Goal: Task Accomplishment & Management: Complete application form

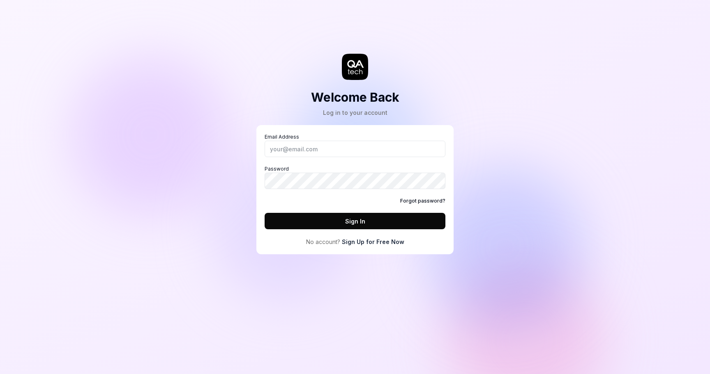
click at [364, 237] on div "Email Address Password Forgot password? Sign In No account? Sign Up for Free Now" at bounding box center [354, 189] width 181 height 113
click at [364, 239] on link "Sign Up for Free Now" at bounding box center [373, 242] width 62 height 9
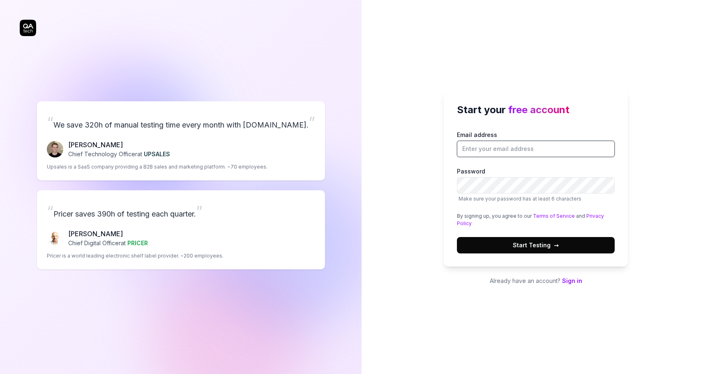
click at [481, 150] on input "Email address" at bounding box center [536, 149] width 158 height 16
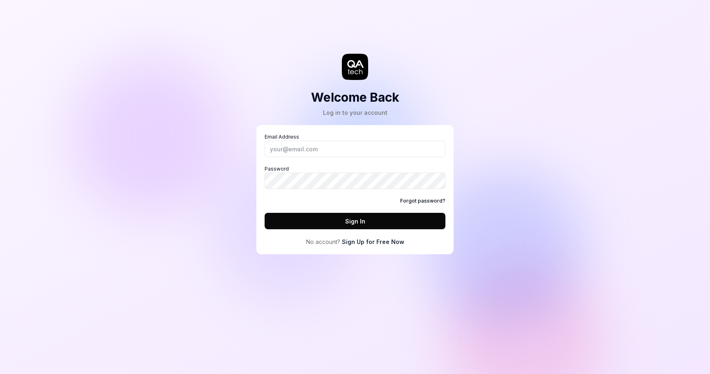
click at [106, 29] on div "Welcome Back Log in to your account Email Address Password Forgot password? Sig…" at bounding box center [355, 187] width 710 height 374
click at [343, 57] on icon at bounding box center [355, 67] width 26 height 26
click at [381, 145] on input "Email Address" at bounding box center [354, 149] width 181 height 16
click at [381, 146] on input "Email Address" at bounding box center [354, 149] width 181 height 16
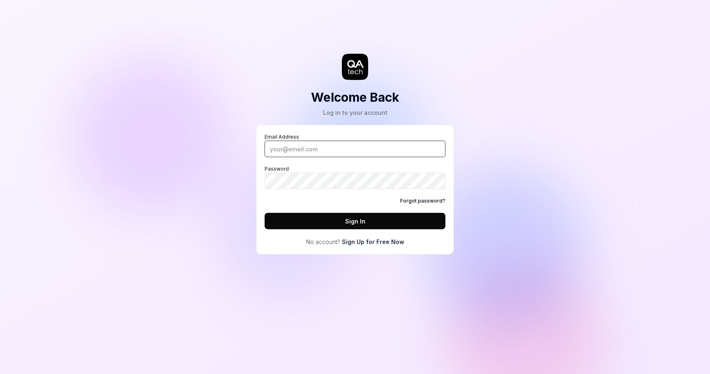
click at [429, 145] on input "Email Address" at bounding box center [354, 149] width 181 height 16
click at [0, 374] on com-1password-button at bounding box center [0, 374] width 0 height 0
click at [310, 158] on div "Email Address Password Forgot password? Sign In" at bounding box center [354, 181] width 181 height 96
click at [315, 148] on input "Email Address" at bounding box center [354, 149] width 181 height 16
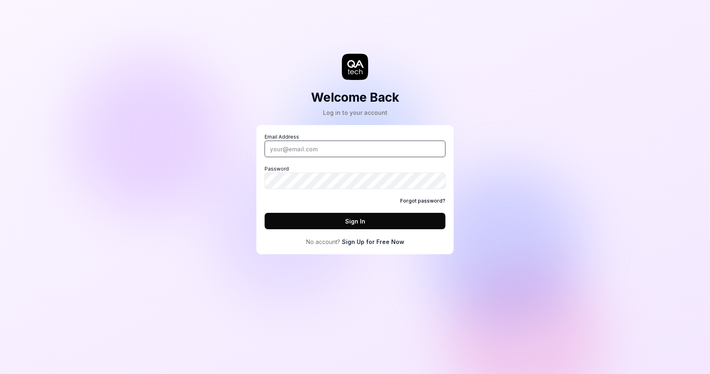
click at [315, 148] on input "Email Address" at bounding box center [354, 149] width 181 height 16
click at [372, 240] on link "Sign Up for Free Now" at bounding box center [373, 242] width 62 height 9
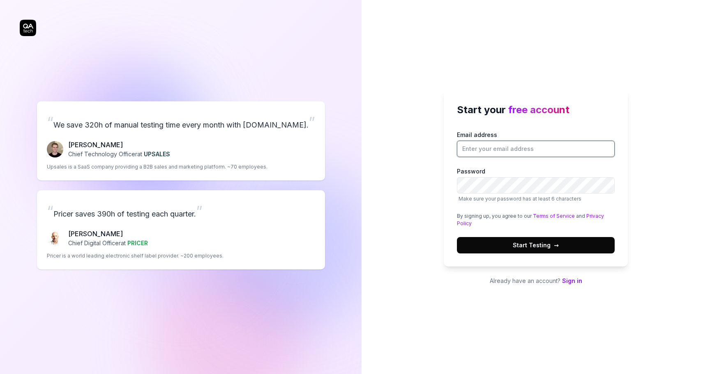
click at [489, 142] on input "Email address" at bounding box center [536, 149] width 158 height 16
type input "benoit@amo.co"
click at [562, 246] on button "Start Testing →" at bounding box center [536, 245] width 158 height 16
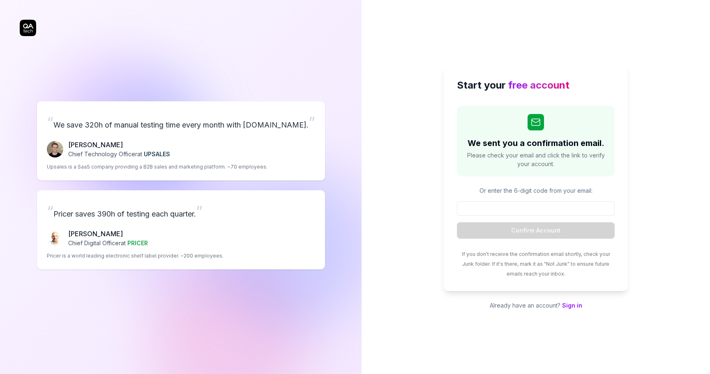
click at [370, 247] on div "Start your free account We sent you a confirmation email. Please check your ema…" at bounding box center [535, 187] width 348 height 374
paste input "892956"
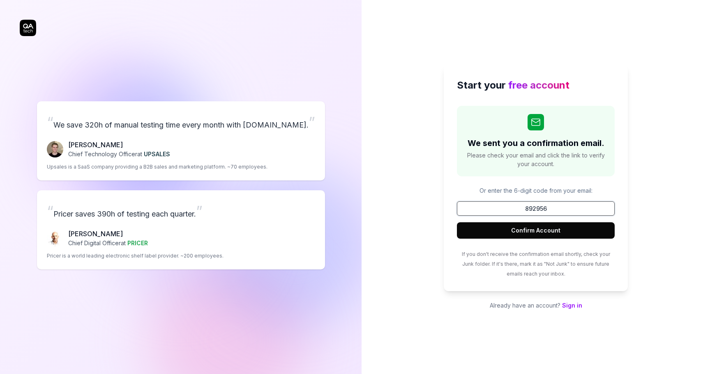
type input "892956"
click at [525, 231] on button "Confirm Account" at bounding box center [536, 231] width 158 height 16
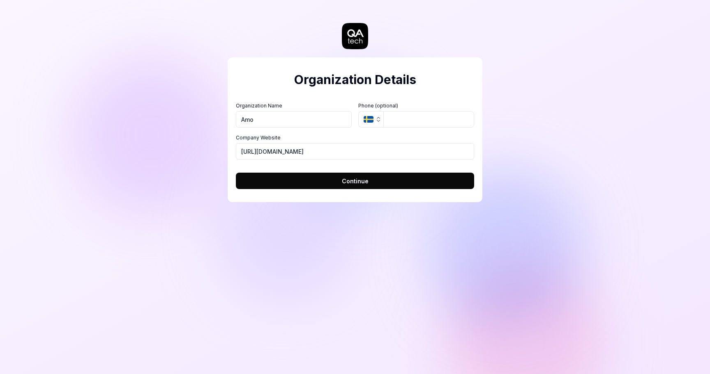
type input "Amo"
click at [308, 159] on input "https://amo.co" at bounding box center [355, 151] width 238 height 16
click at [303, 154] on input "https://amo.co" at bounding box center [355, 151] width 238 height 16
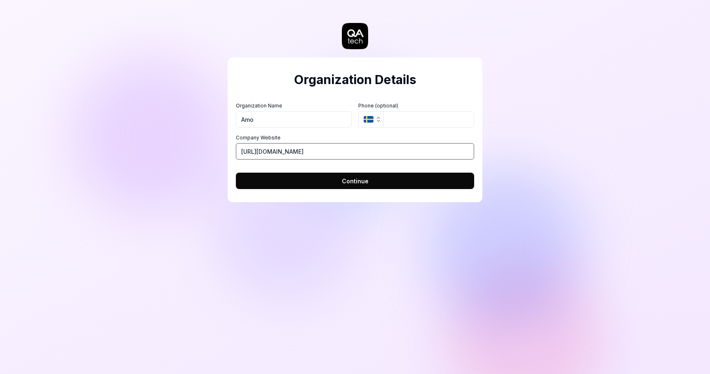
click at [303, 154] on input "https://amo.co" at bounding box center [355, 151] width 238 height 16
click at [303, 179] on button "Continue" at bounding box center [355, 181] width 238 height 16
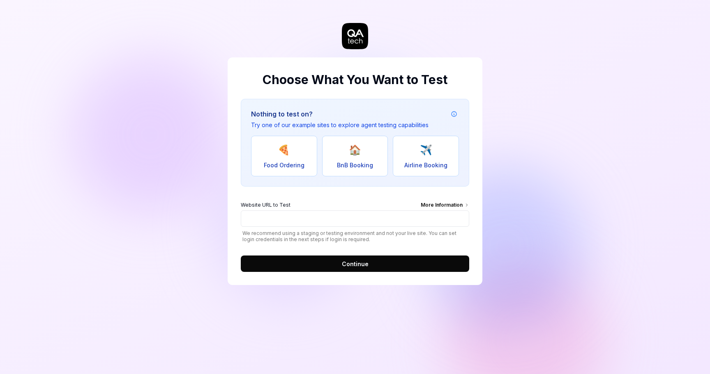
click at [379, 266] on button "Continue" at bounding box center [355, 264] width 228 height 16
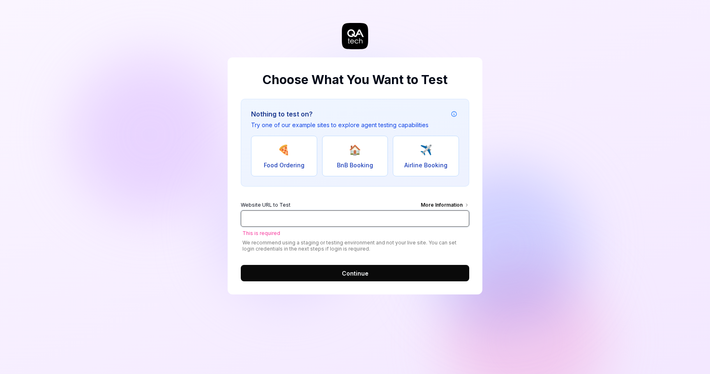
click at [392, 225] on input "Website URL to Test More Information" at bounding box center [355, 219] width 228 height 16
click at [384, 249] on span "We recommend using a staging or testing environment and not your live site. You…" at bounding box center [355, 246] width 228 height 12
